Goal: Register for event/course

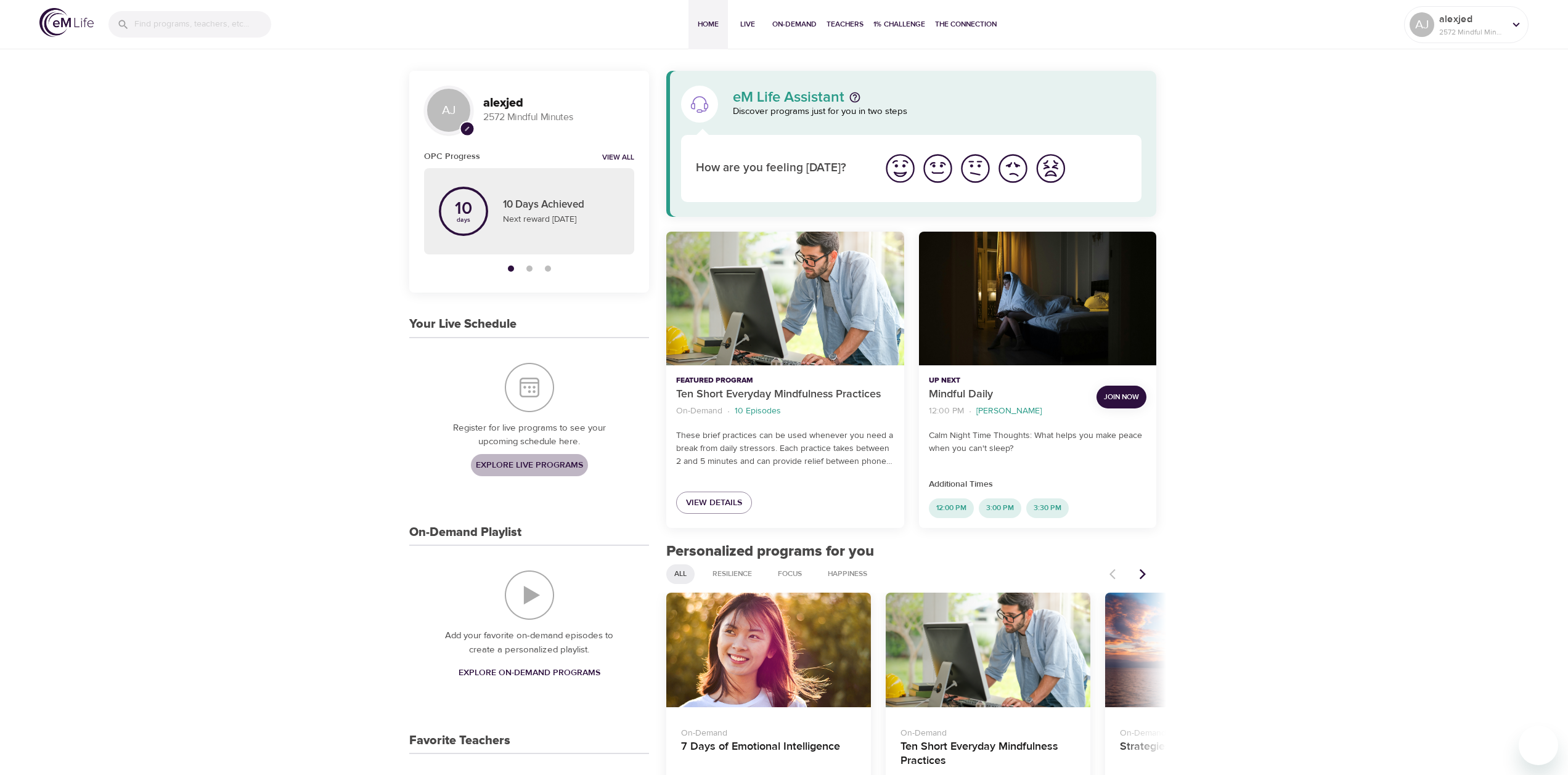
click at [523, 467] on span "Explore Live Programs" at bounding box center [529, 465] width 107 height 16
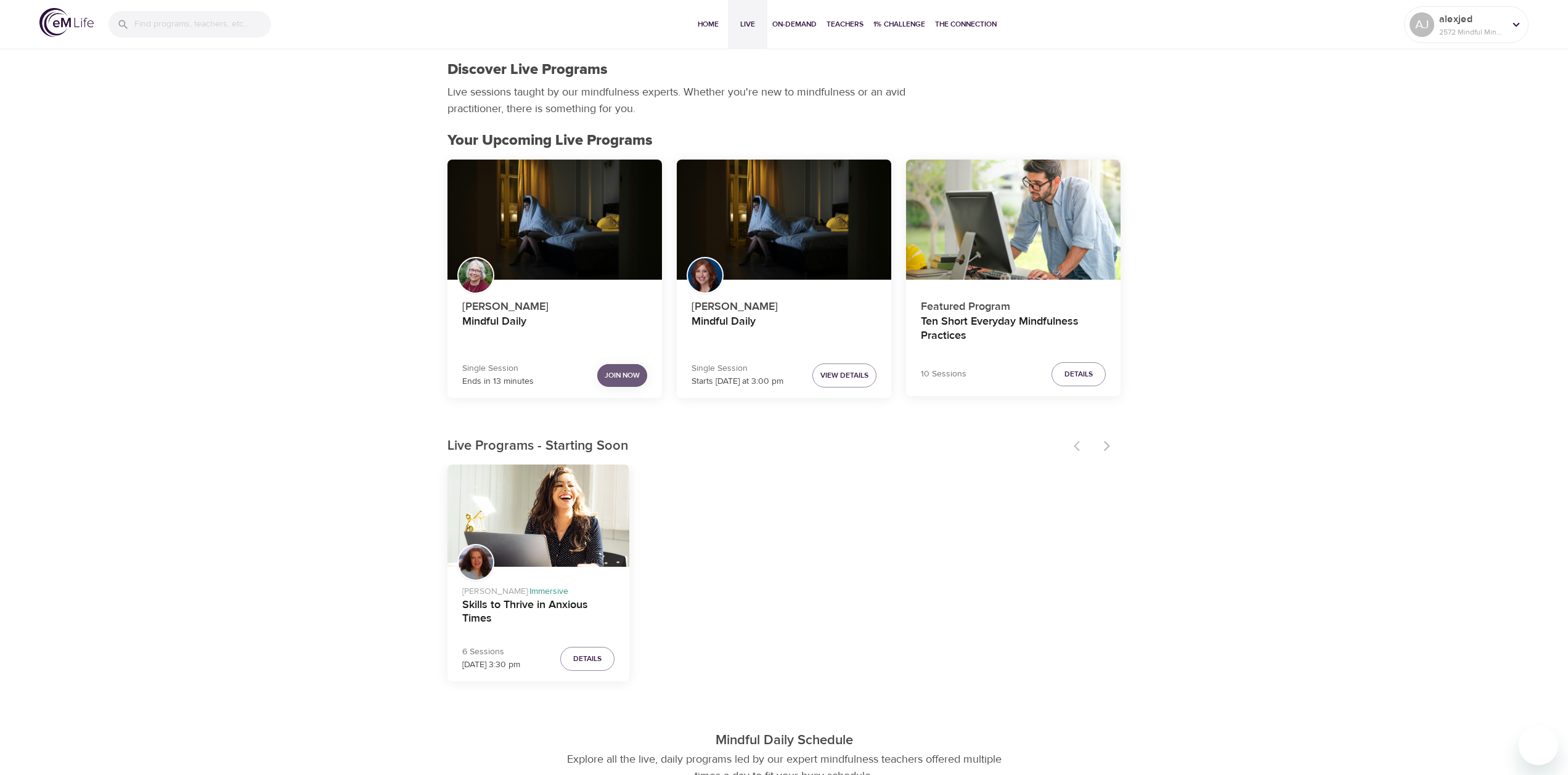
click at [612, 374] on span "Join Now" at bounding box center [621, 375] width 35 height 13
